Goal: Check status: Check status

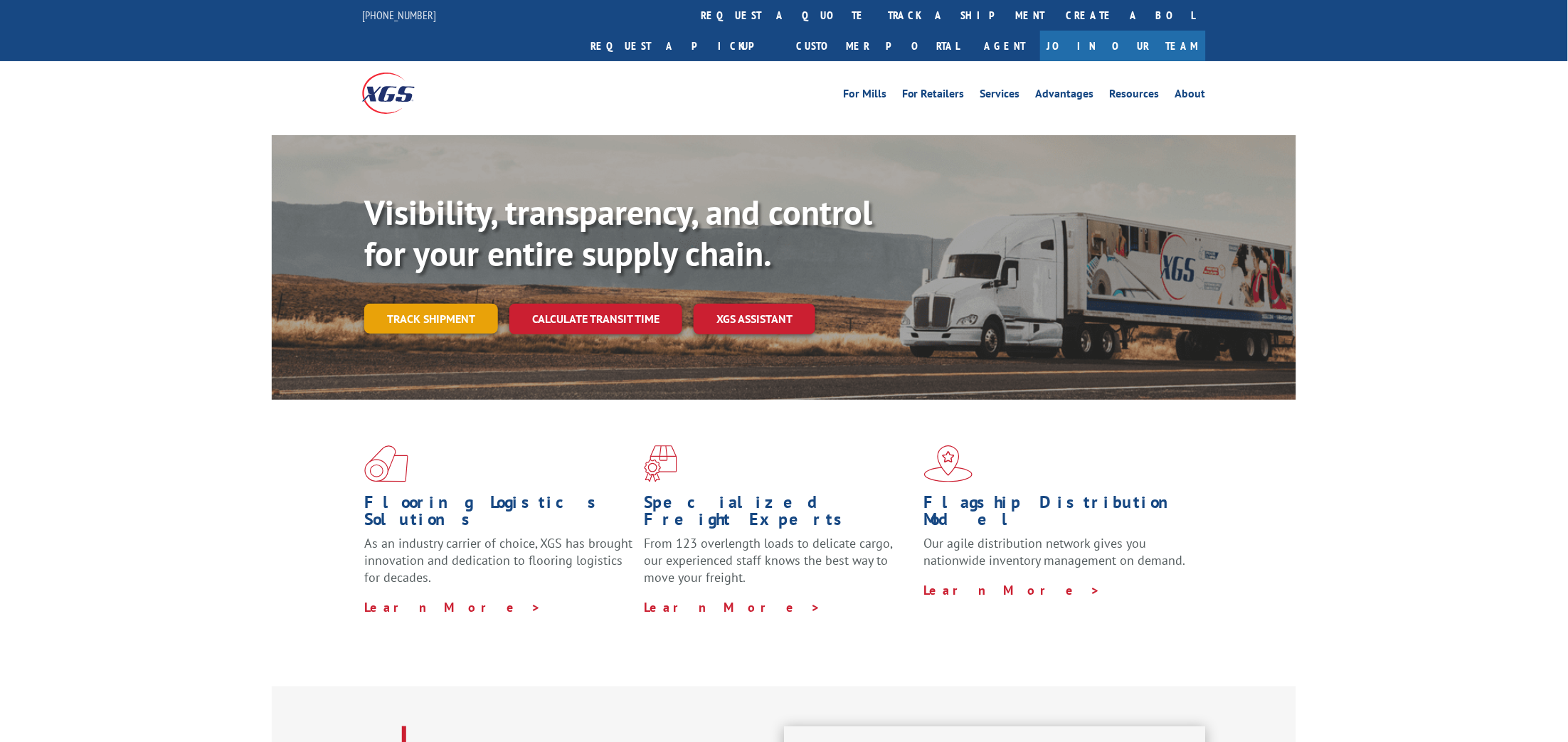
click at [457, 304] on link "Track shipment" at bounding box center [431, 319] width 134 height 30
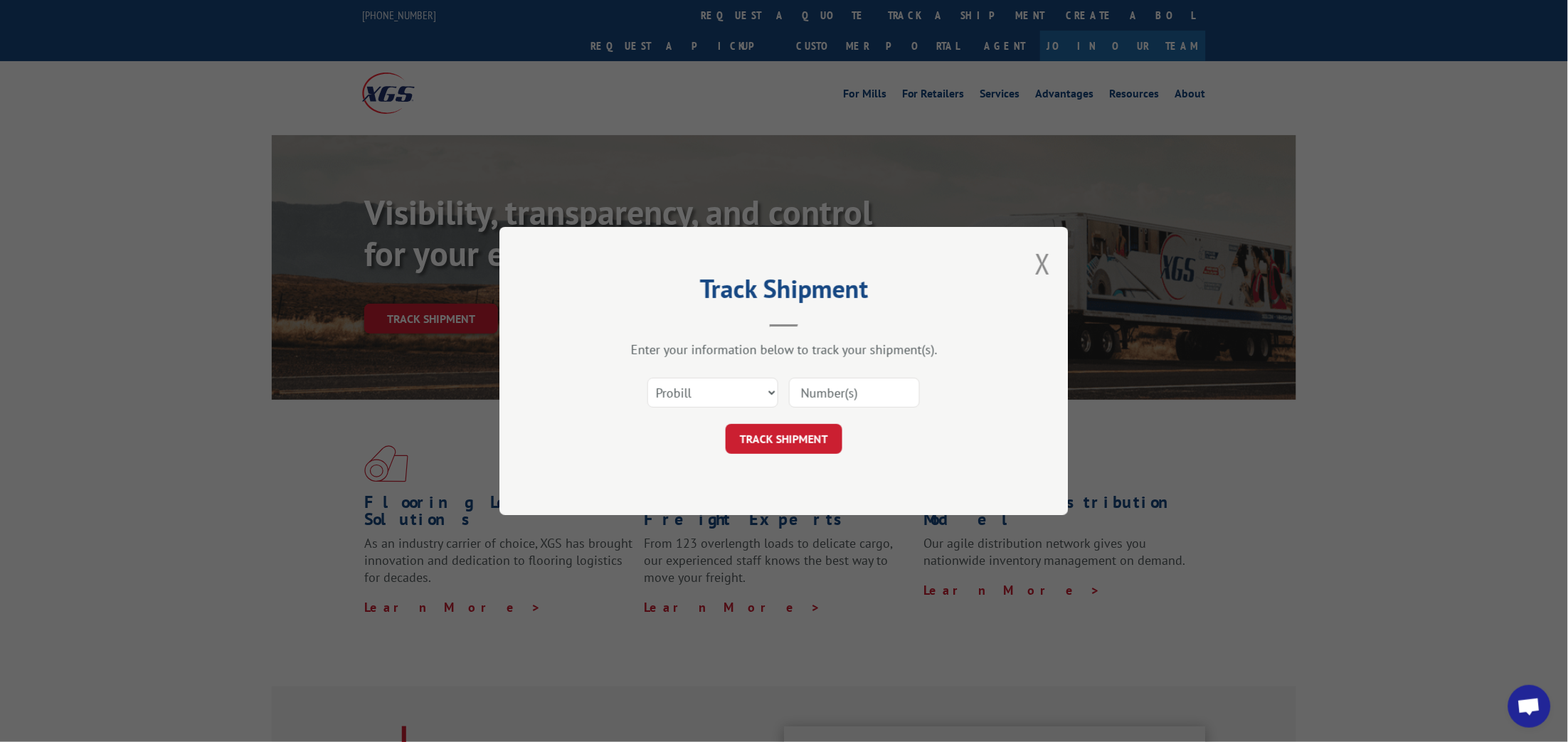
click at [887, 392] on input at bounding box center [854, 392] width 131 height 30
paste input "5315957"
type input "5315957"
click at [824, 438] on button "TRACK SHIPMENT" at bounding box center [784, 439] width 117 height 30
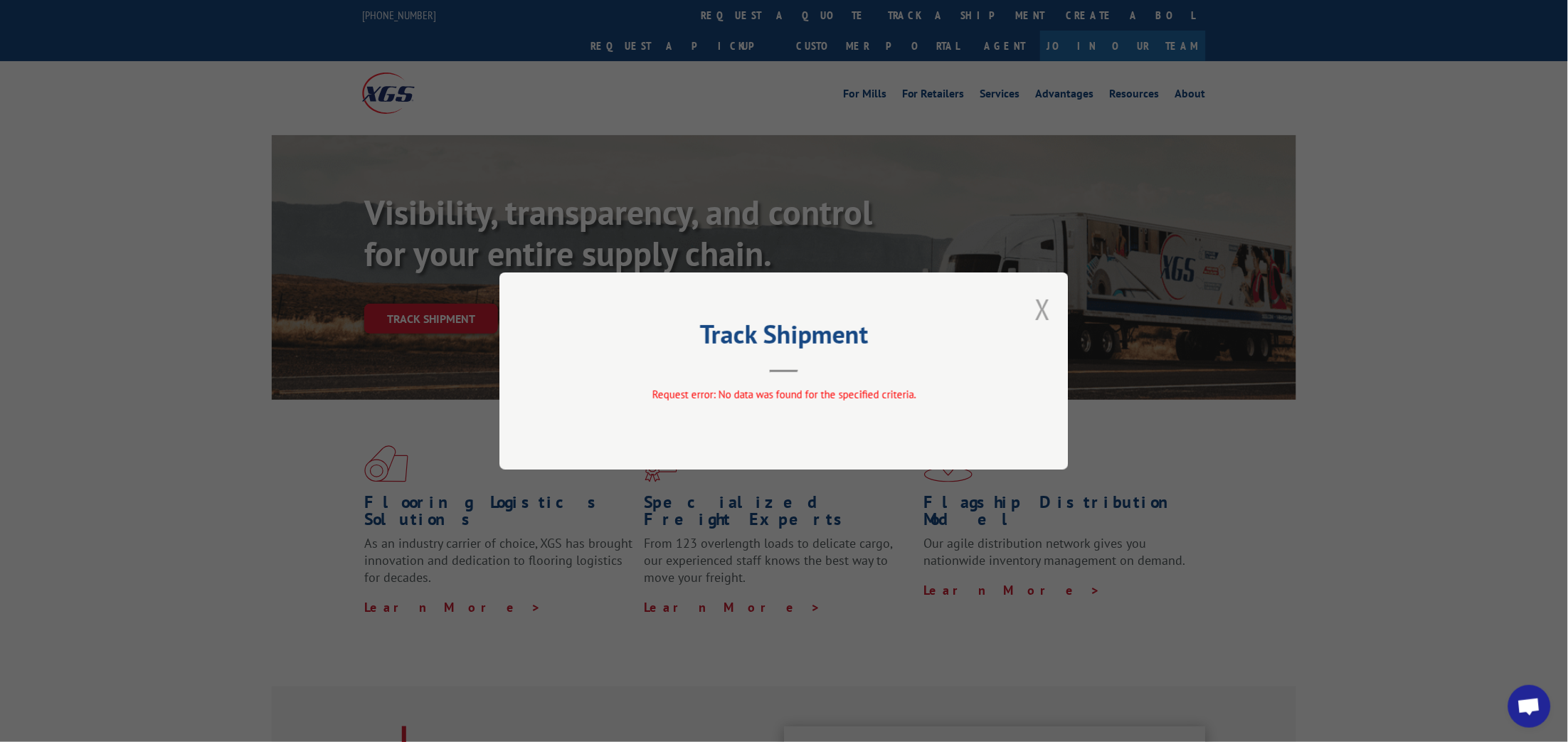
click at [1042, 313] on button "Close modal" at bounding box center [1043, 309] width 16 height 38
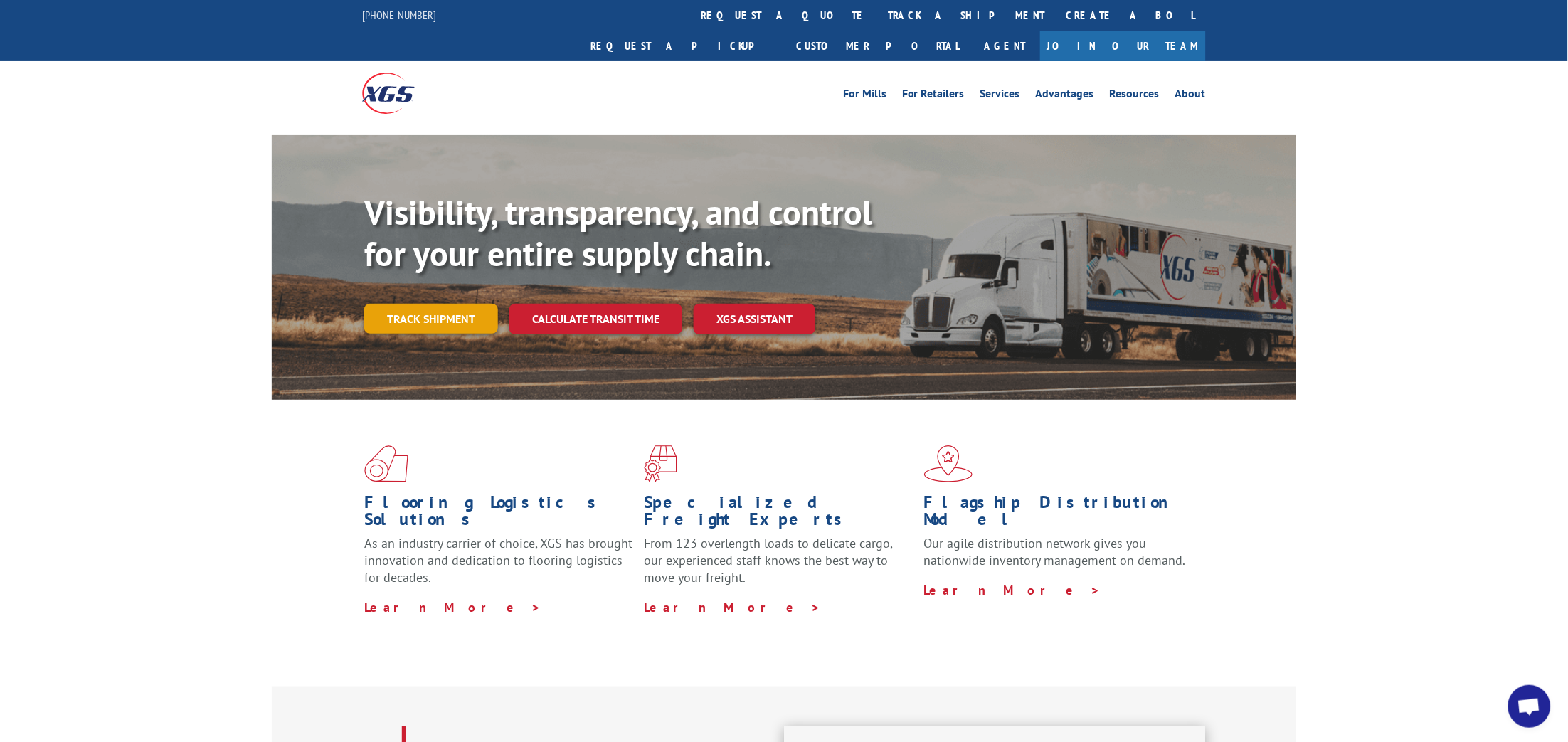
click at [437, 304] on link "Track shipment" at bounding box center [431, 319] width 134 height 30
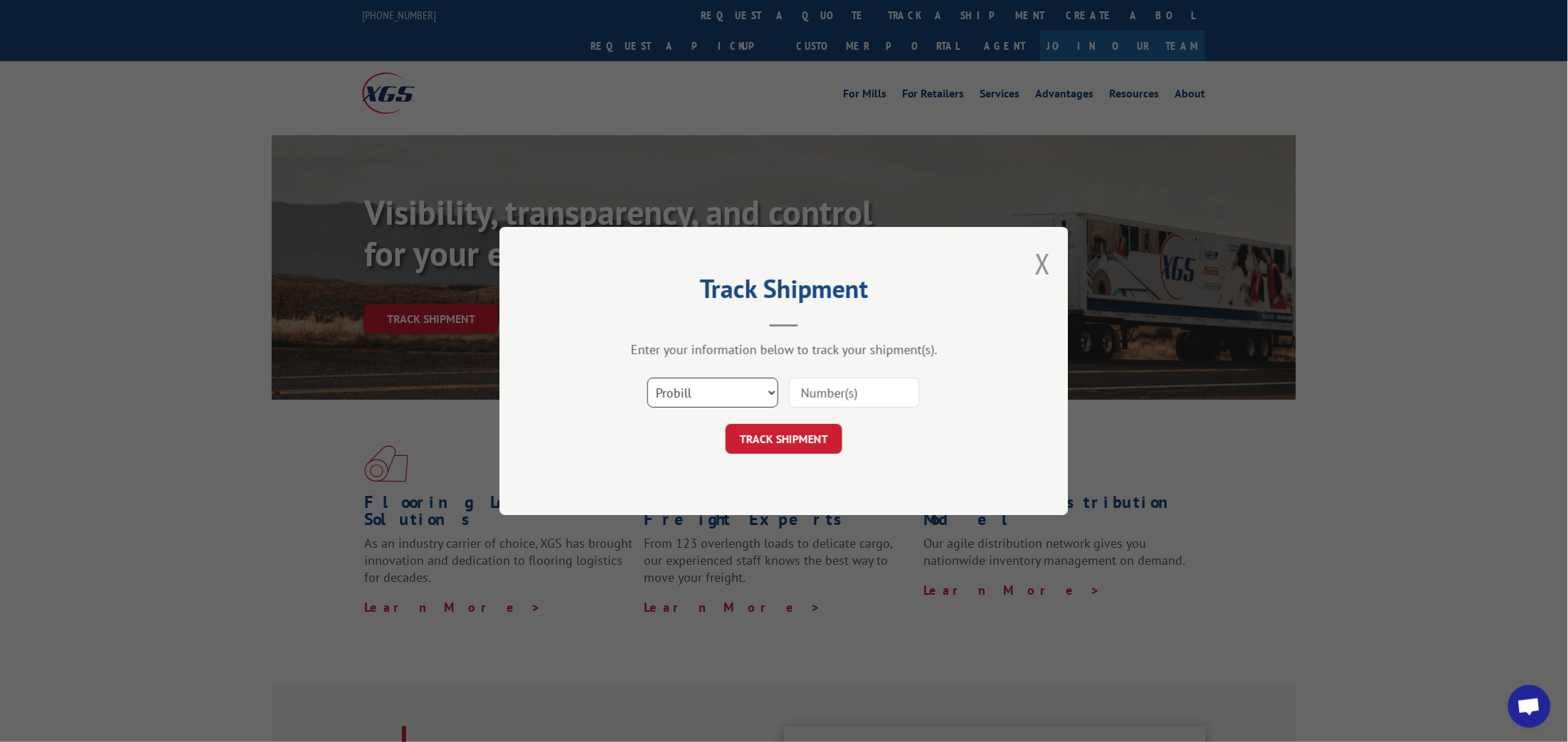
click at [739, 399] on select "Select category... Probill BOL PO" at bounding box center [712, 392] width 131 height 30
select select "bol"
click at [647, 378] on select "Select category... Probill BOL PO" at bounding box center [712, 392] width 131 height 30
click at [808, 394] on input at bounding box center [854, 392] width 131 height 30
paste input "5315957"
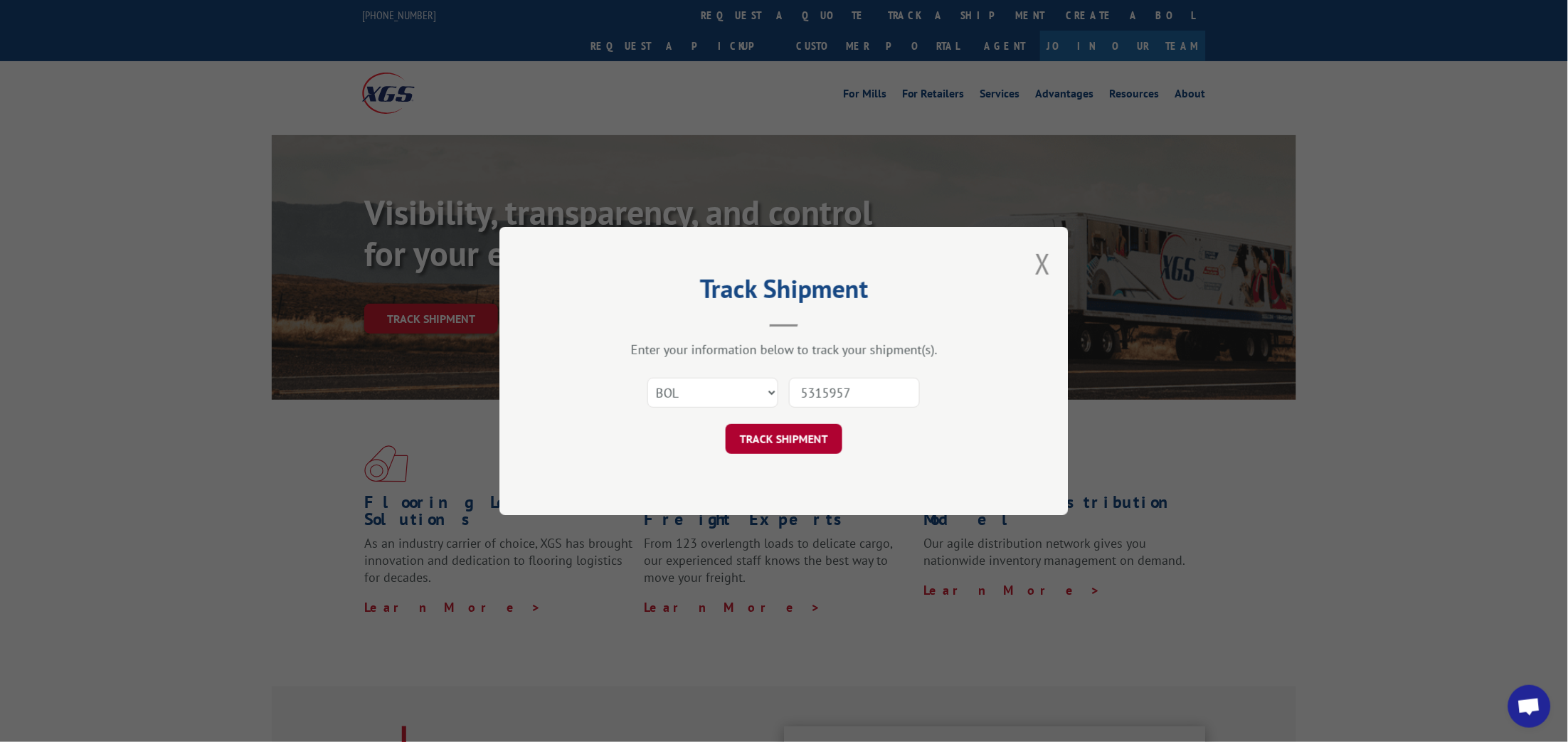
type input "5315957"
click at [808, 434] on button "TRACK SHIPMENT" at bounding box center [784, 439] width 117 height 30
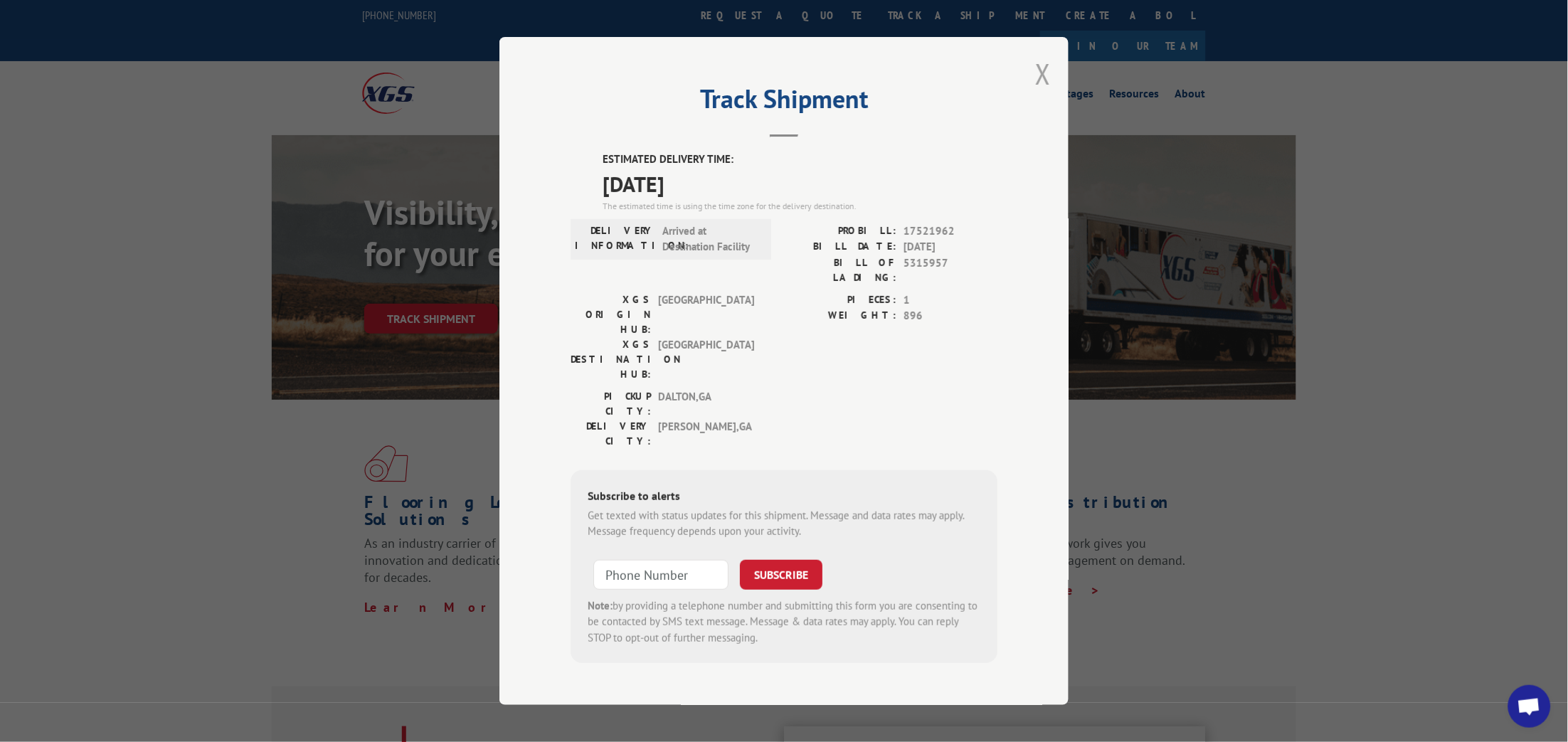
click at [1049, 80] on button "Close modal" at bounding box center [1043, 73] width 16 height 38
